Goal: Information Seeking & Learning: Learn about a topic

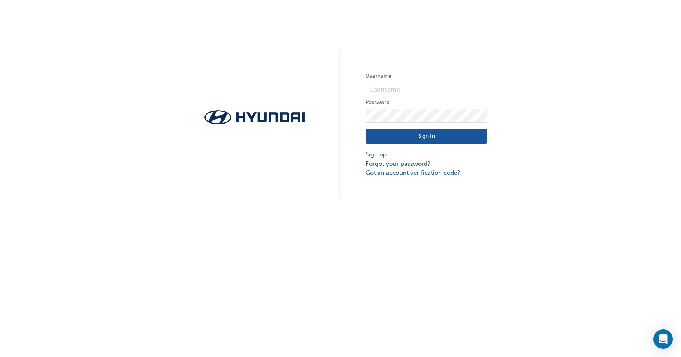
type input "33758"
click at [434, 137] on button "Sign In" at bounding box center [427, 136] width 122 height 15
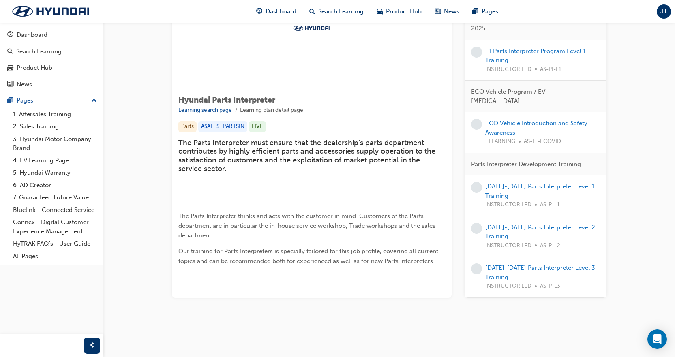
scroll to position [222, 0]
click at [17, 81] on div "News" at bounding box center [24, 84] width 15 height 9
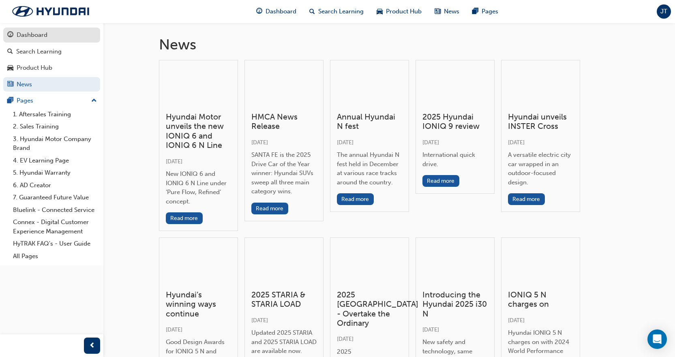
click at [43, 41] on link "Dashboard" at bounding box center [51, 35] width 97 height 15
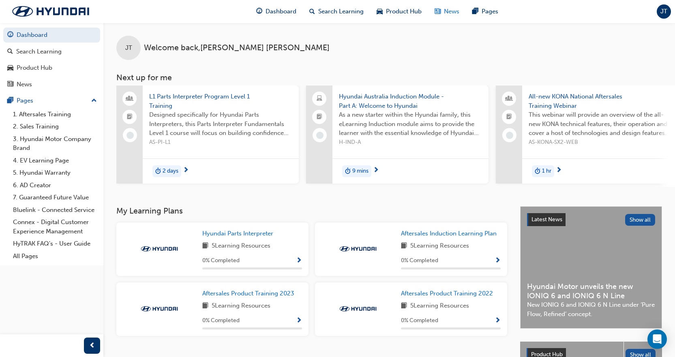
click at [452, 15] on span "News" at bounding box center [451, 11] width 15 height 9
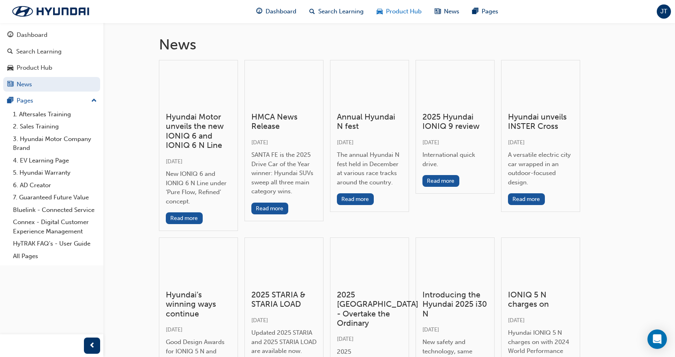
click at [409, 14] on span "Product Hub" at bounding box center [404, 11] width 36 height 9
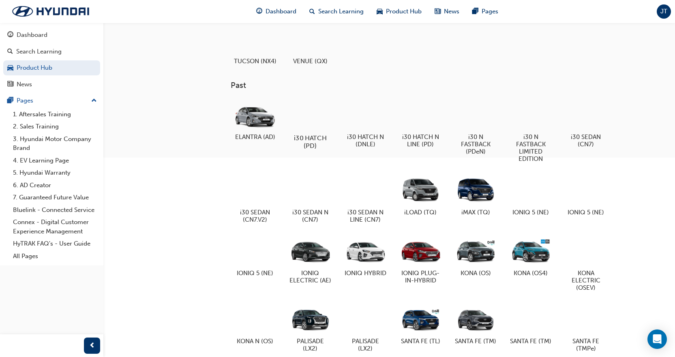
scroll to position [243, 0]
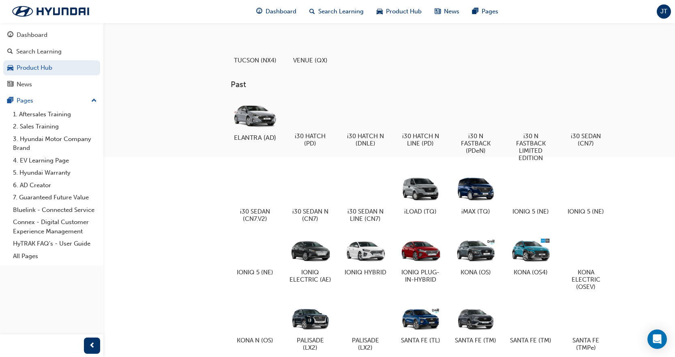
click at [252, 130] on div at bounding box center [254, 114] width 45 height 32
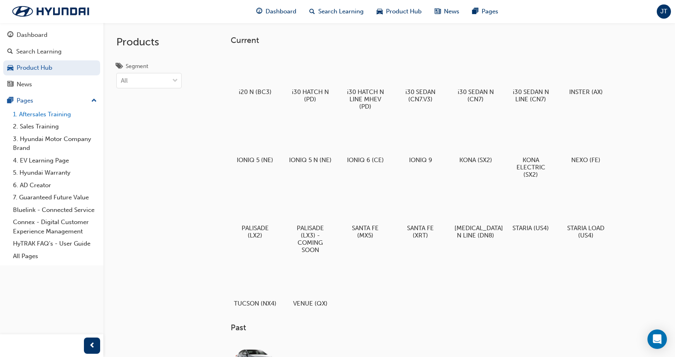
click at [43, 116] on link "1. Aftersales Training" at bounding box center [55, 114] width 90 height 13
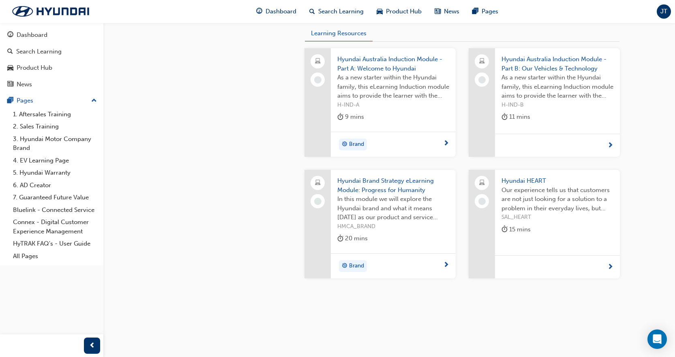
scroll to position [321, 0]
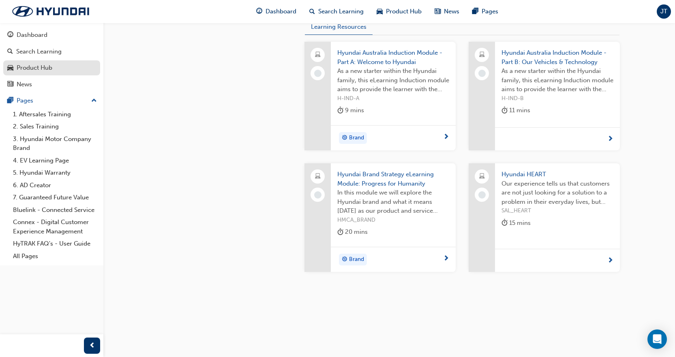
click at [47, 67] on div "Product Hub" at bounding box center [35, 67] width 36 height 9
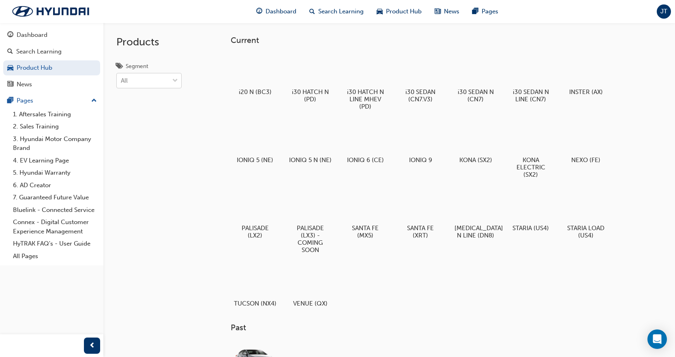
click at [166, 78] on div "All" at bounding box center [143, 81] width 52 height 14
click at [122, 78] on input "Segment All" at bounding box center [121, 80] width 1 height 7
click at [198, 187] on div "Products Segment All" at bounding box center [160, 201] width 114 height 357
click at [38, 82] on div "News" at bounding box center [51, 84] width 89 height 10
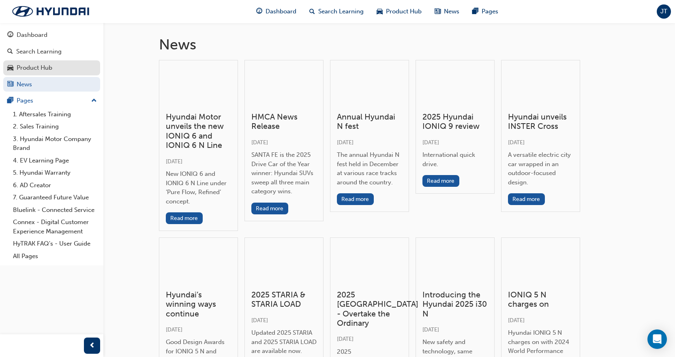
click at [58, 68] on div "Product Hub" at bounding box center [51, 68] width 89 height 10
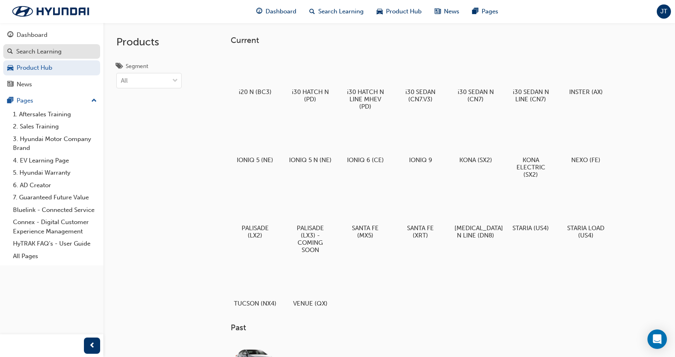
click at [61, 53] on div "Search Learning" at bounding box center [38, 51] width 45 height 9
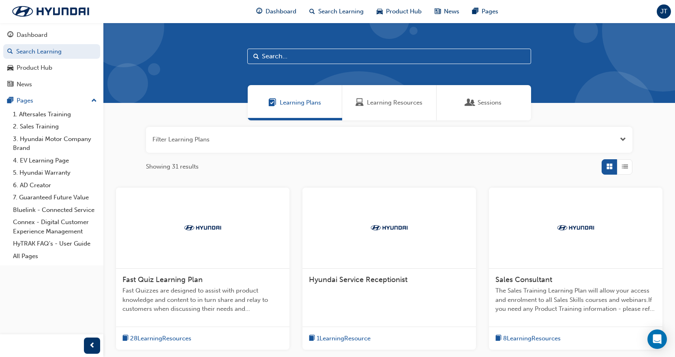
click at [47, 92] on button "Dashboard Search Learning Product Hub News Pages" at bounding box center [51, 59] width 97 height 67
click at [49, 103] on div "Pages" at bounding box center [51, 101] width 89 height 10
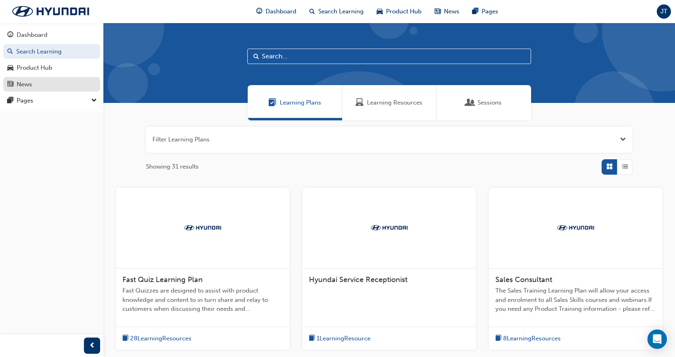
click at [27, 86] on div "News" at bounding box center [24, 84] width 15 height 9
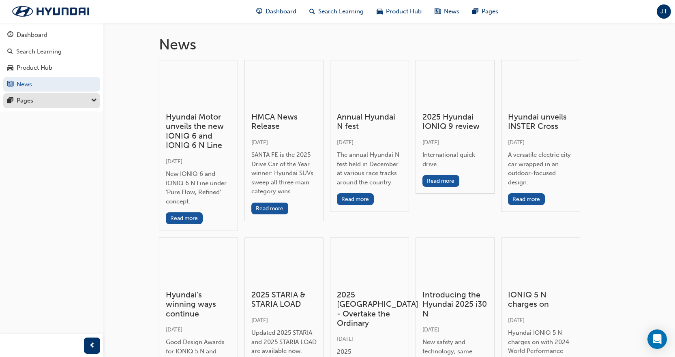
click at [30, 101] on div "Pages" at bounding box center [25, 100] width 17 height 9
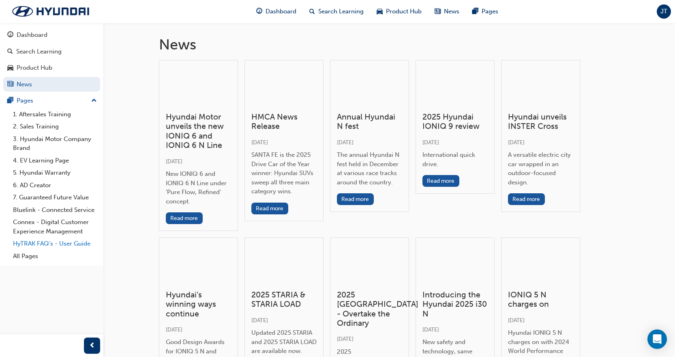
click at [35, 244] on link "HyTRAK FAQ's - User Guide" at bounding box center [55, 244] width 90 height 13
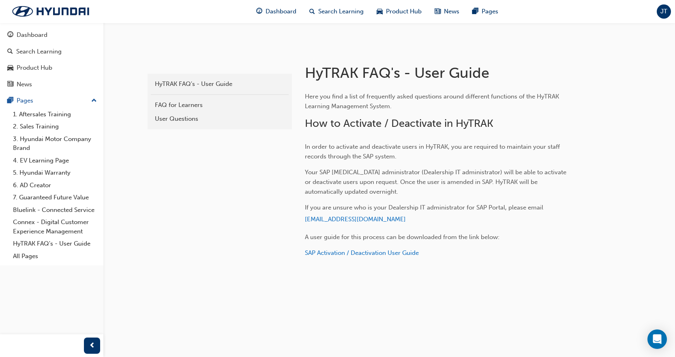
scroll to position [143, 0]
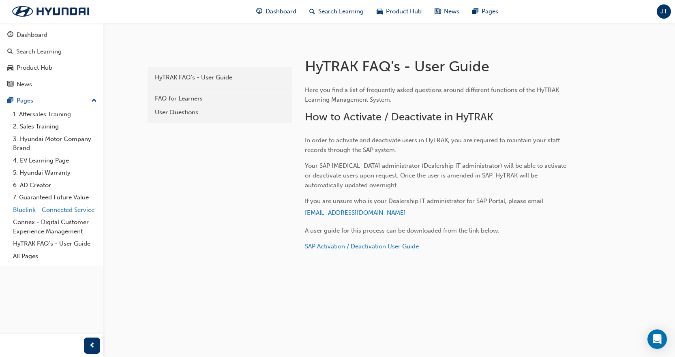
click at [60, 210] on link "Bluelink - Connected Service" at bounding box center [55, 210] width 90 height 13
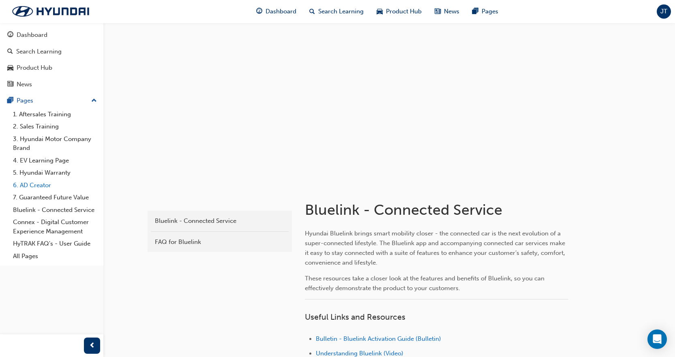
click at [40, 189] on link "6. AD Creator" at bounding box center [55, 185] width 90 height 13
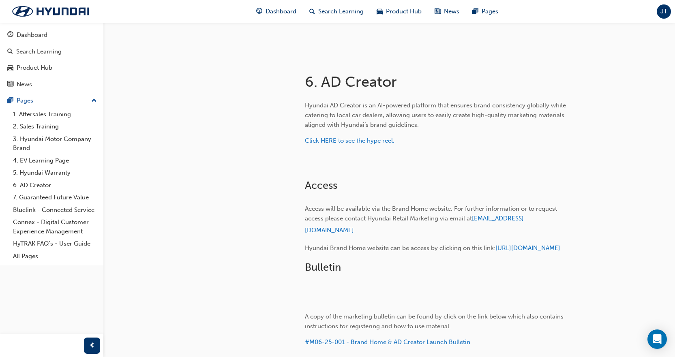
scroll to position [162, 0]
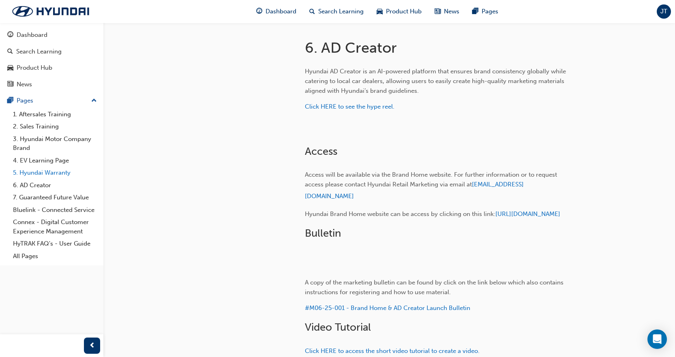
click at [62, 171] on link "5. Hyundai Warranty" at bounding box center [55, 173] width 90 height 13
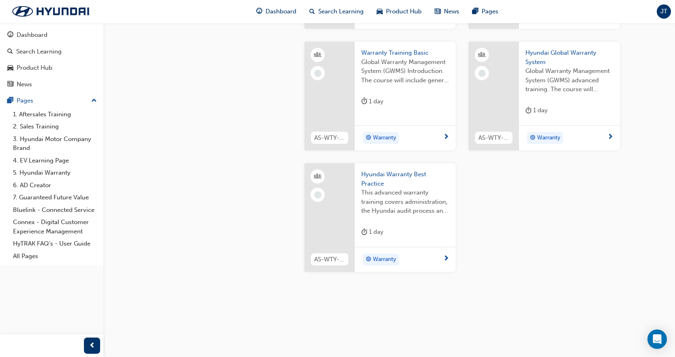
scroll to position [645, 0]
click at [58, 161] on link "4. EV Learning Page" at bounding box center [55, 160] width 90 height 13
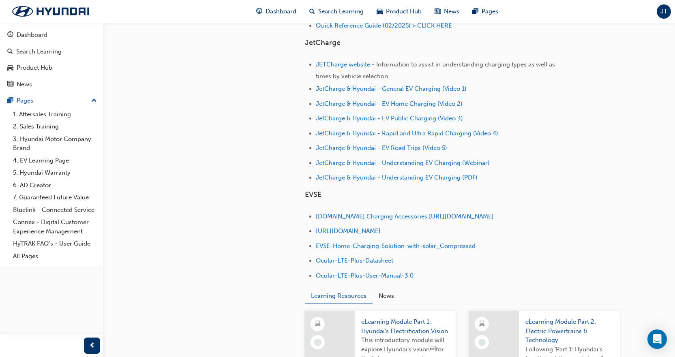
scroll to position [365, 0]
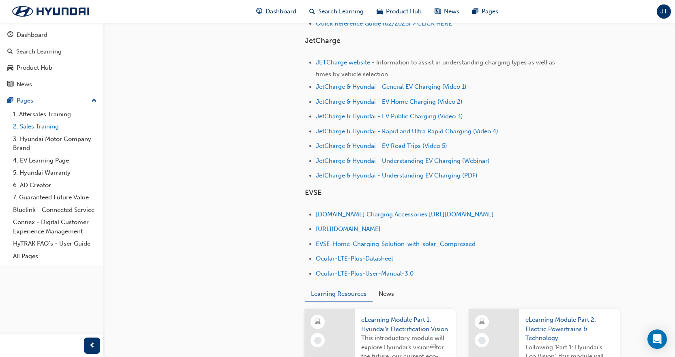
click at [49, 128] on link "2. Sales Training" at bounding box center [55, 126] width 90 height 13
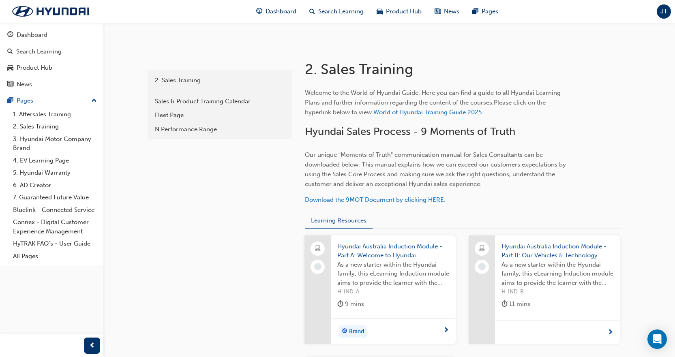
scroll to position [162, 0]
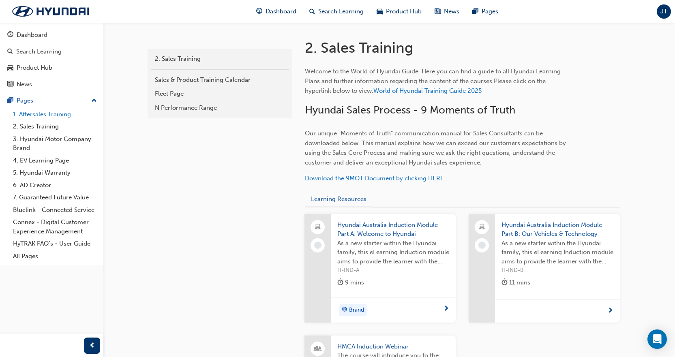
click at [51, 113] on link "1. Aftersales Training" at bounding box center [55, 114] width 90 height 13
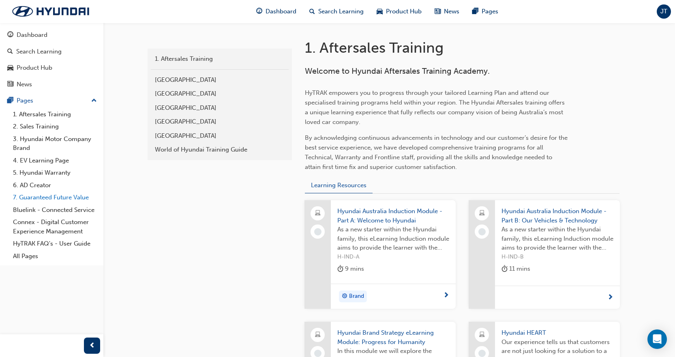
click at [59, 199] on link "7. Guaranteed Future Value" at bounding box center [55, 197] width 90 height 13
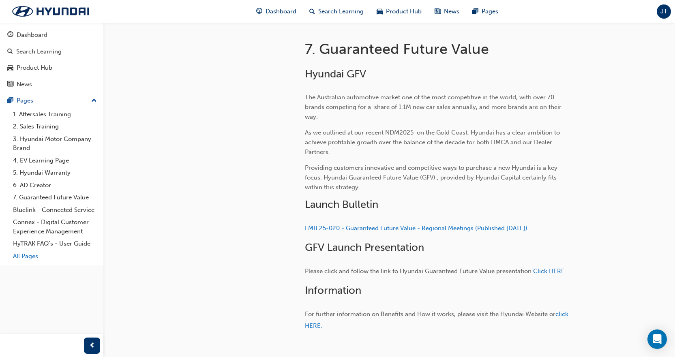
scroll to position [162, 0]
click at [27, 258] on link "All Pages" at bounding box center [55, 256] width 90 height 13
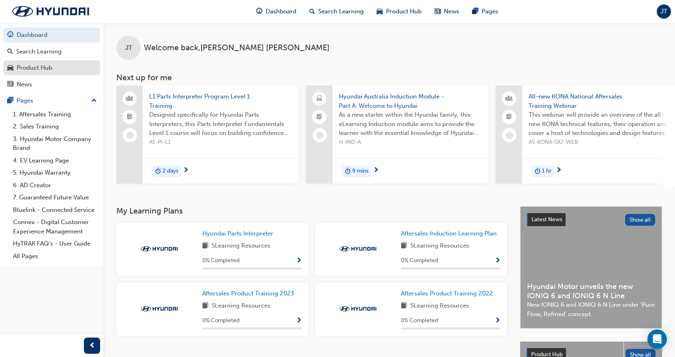
click at [43, 69] on div "Product Hub" at bounding box center [35, 67] width 36 height 9
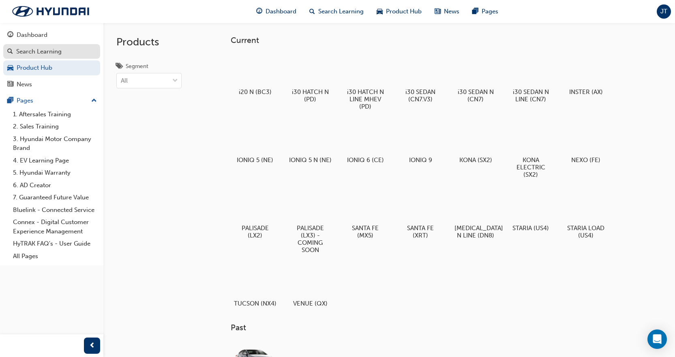
click at [46, 55] on div "Search Learning" at bounding box center [38, 51] width 45 height 9
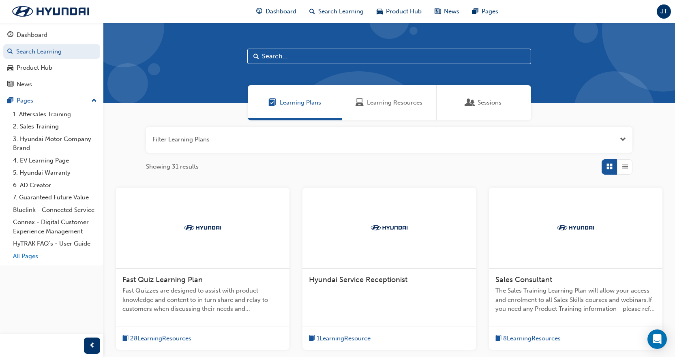
click at [31, 257] on link "All Pages" at bounding box center [55, 256] width 90 height 13
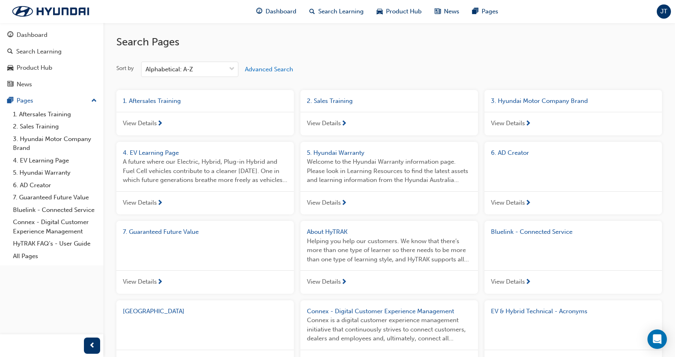
click at [666, 12] on span "JT" at bounding box center [663, 11] width 7 height 9
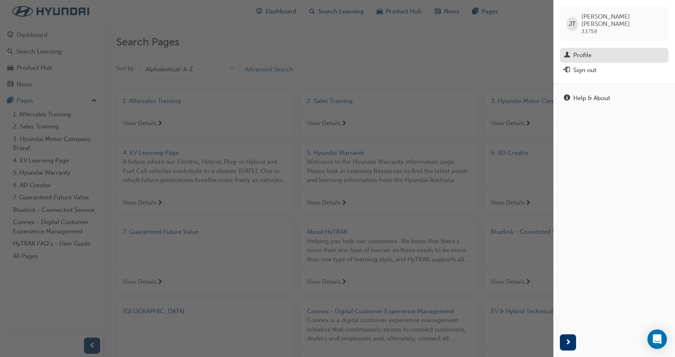
click at [596, 50] on div "Profile" at bounding box center [614, 55] width 101 height 10
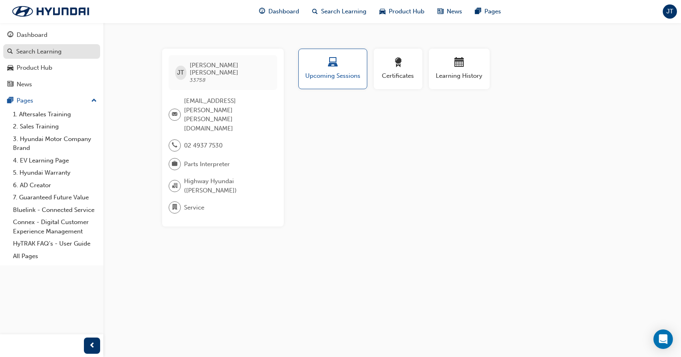
click at [58, 54] on div "Search Learning" at bounding box center [38, 51] width 45 height 9
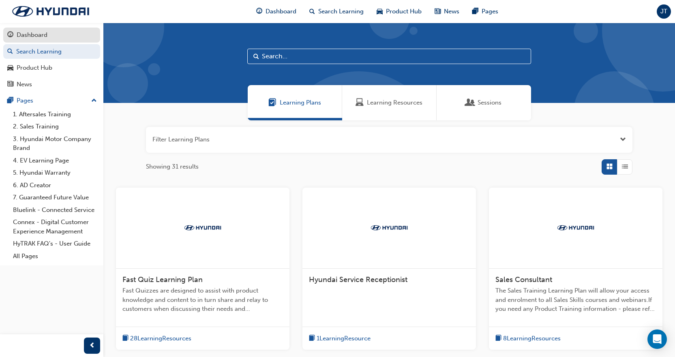
click at [41, 38] on div "Dashboard" at bounding box center [32, 34] width 31 height 9
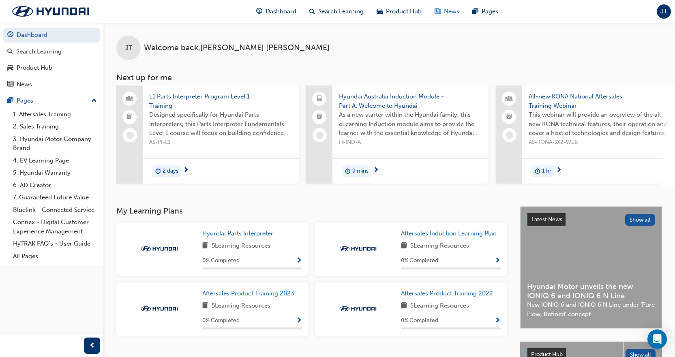
click at [449, 15] on span "News" at bounding box center [451, 11] width 15 height 9
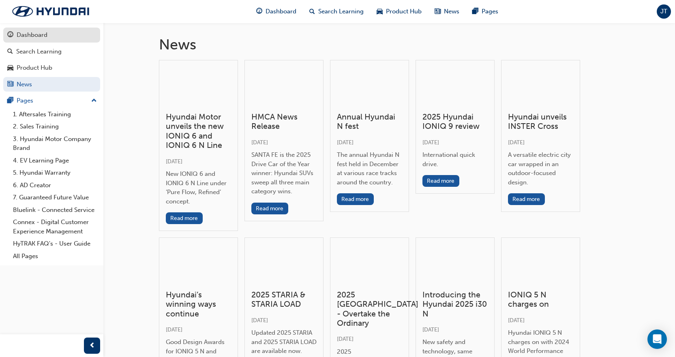
click at [54, 36] on div "Dashboard" at bounding box center [51, 35] width 89 height 10
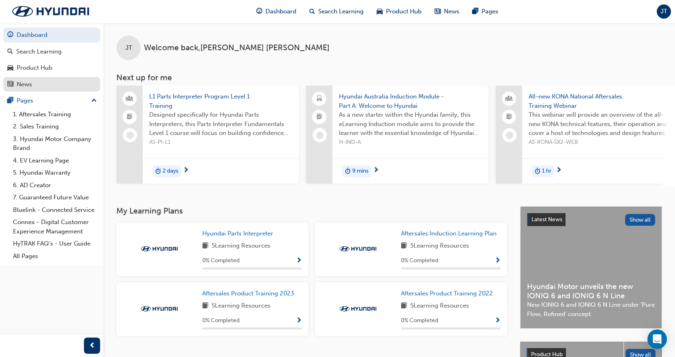
click at [15, 83] on div "News" at bounding box center [51, 84] width 89 height 10
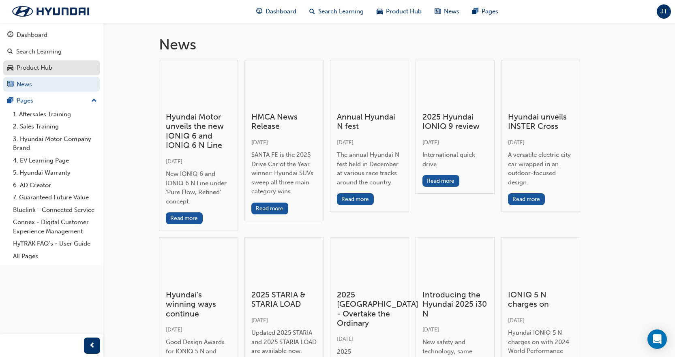
click at [34, 70] on div "Product Hub" at bounding box center [35, 67] width 36 height 9
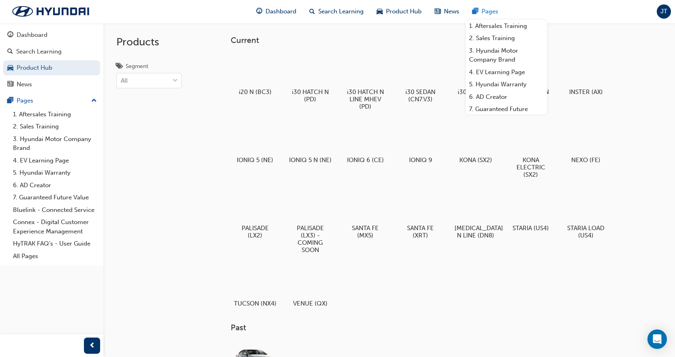
click at [491, 13] on span "Pages" at bounding box center [490, 11] width 17 height 9
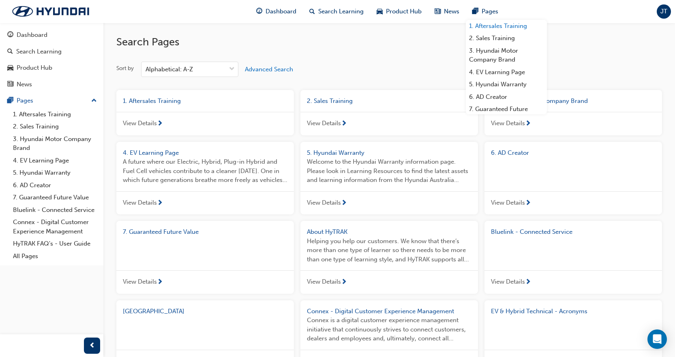
click at [499, 26] on link "1. Aftersales Training" at bounding box center [506, 26] width 81 height 13
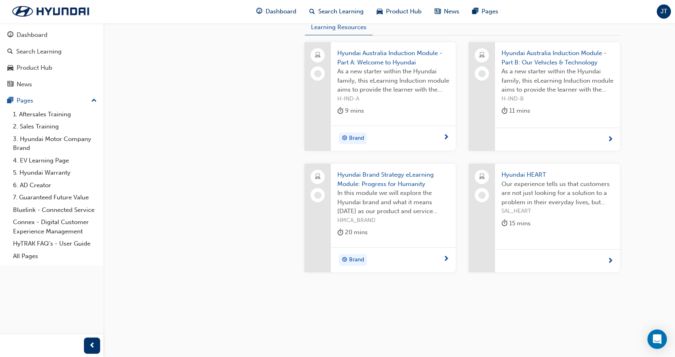
scroll to position [321, 0]
click at [52, 200] on link "7. Guaranteed Future Value" at bounding box center [55, 197] width 90 height 13
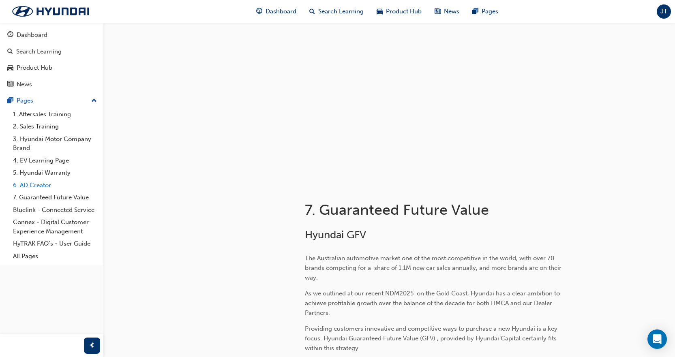
click at [39, 184] on link "6. AD Creator" at bounding box center [55, 185] width 90 height 13
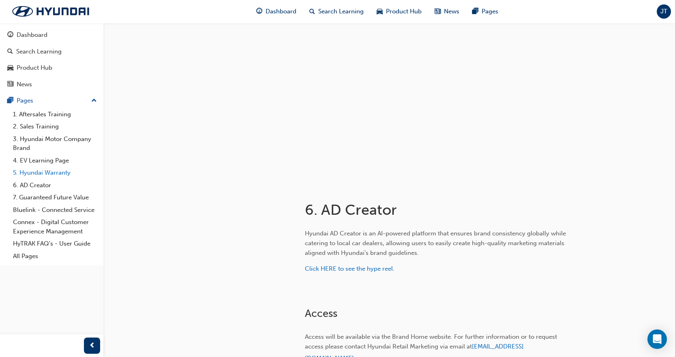
click at [40, 175] on link "5. Hyundai Warranty" at bounding box center [55, 173] width 90 height 13
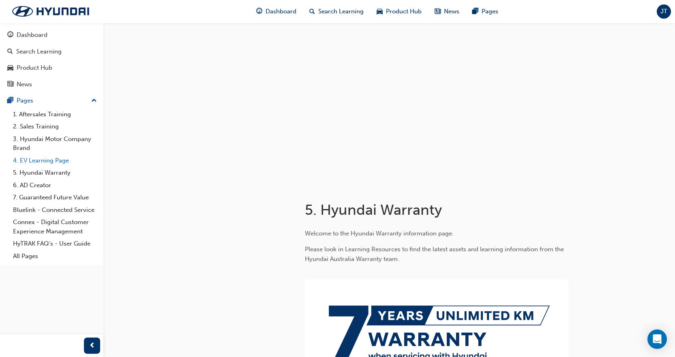
click at [45, 163] on link "4. EV Learning Page" at bounding box center [55, 160] width 90 height 13
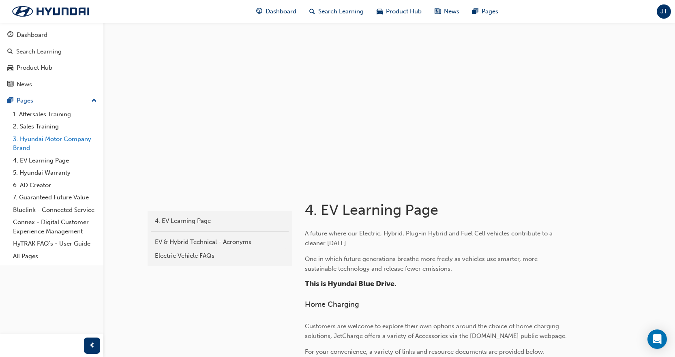
click at [43, 144] on link "3. Hyundai Motor Company Brand" at bounding box center [55, 143] width 90 height 21
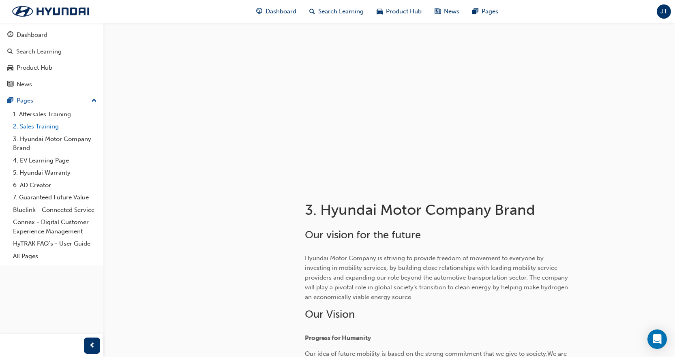
click at [44, 128] on link "2. Sales Training" at bounding box center [55, 126] width 90 height 13
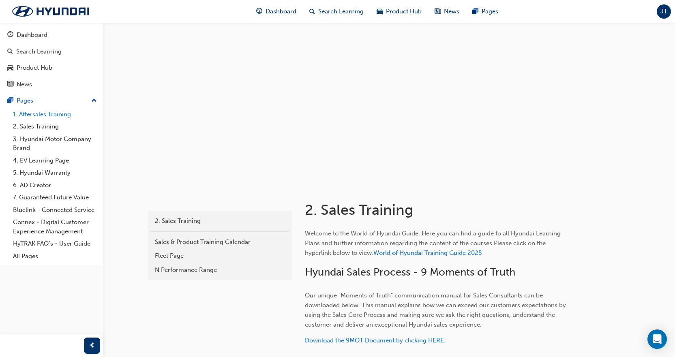
click at [53, 113] on link "1. Aftersales Training" at bounding box center [55, 114] width 90 height 13
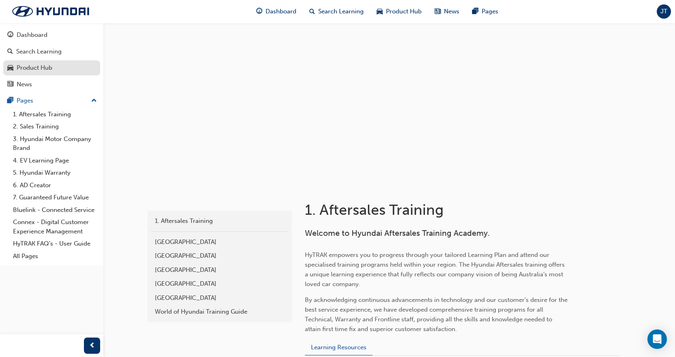
click at [56, 64] on div "Product Hub" at bounding box center [51, 68] width 89 height 10
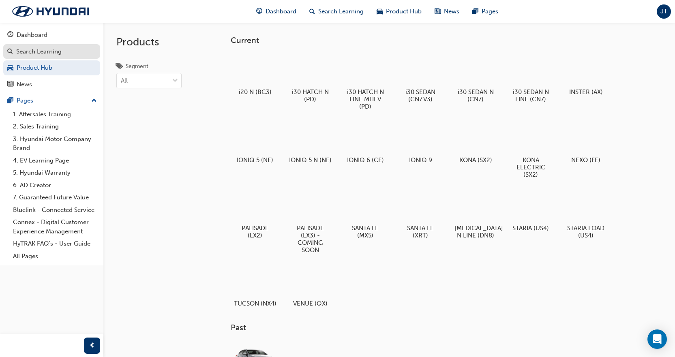
click at [54, 55] on div "Search Learning" at bounding box center [38, 51] width 45 height 9
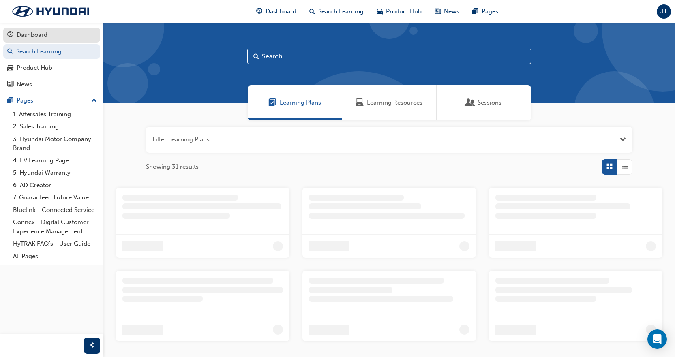
click at [56, 40] on link "Dashboard" at bounding box center [51, 35] width 97 height 15
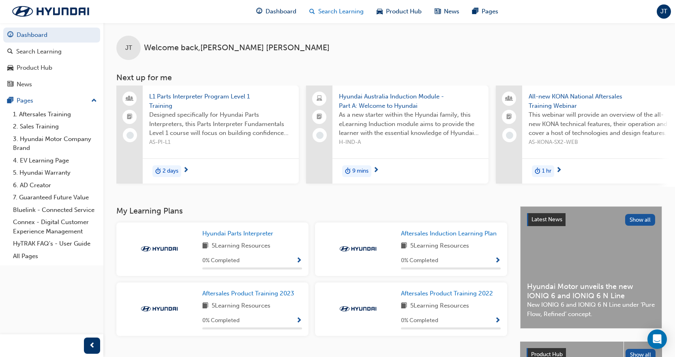
click at [321, 12] on span "Search Learning" at bounding box center [340, 11] width 45 height 9
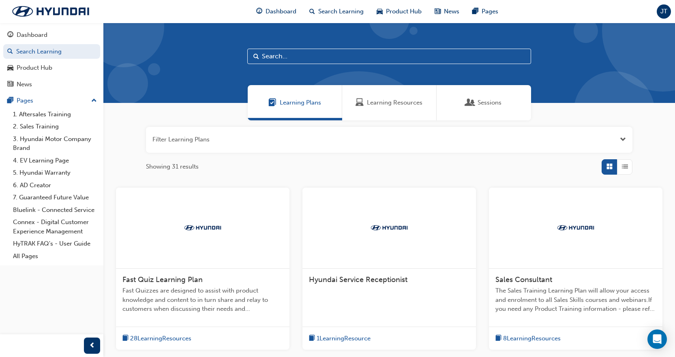
click at [459, 59] on input "text" at bounding box center [389, 56] width 284 height 15
type input "MERCHANDAISE"
